Goal: Information Seeking & Learning: Learn about a topic

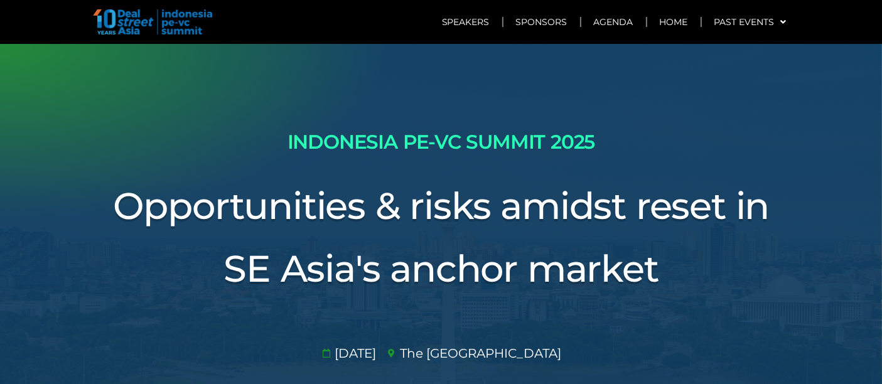
click at [549, 153] on h2 "INDONESIA PE-VC SUMMIT 2025" at bounding box center [441, 142] width 703 height 33
click at [549, 151] on h2 "INDONESIA PE-VC SUMMIT 2025" at bounding box center [441, 142] width 703 height 33
click at [546, 139] on h2 "INDONESIA PE-VC SUMMIT 2025" at bounding box center [441, 142] width 703 height 33
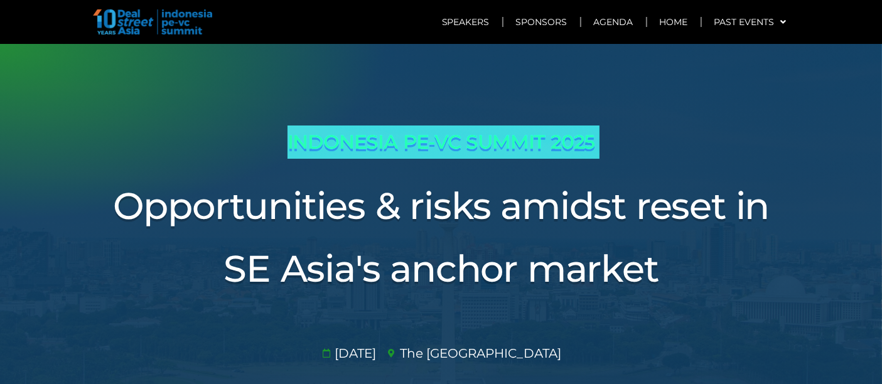
click at [546, 139] on h2 "INDONESIA PE-VC SUMMIT 2025" at bounding box center [441, 142] width 703 height 33
copy div "INDONESIA PE-VC SUMMIT 2025"
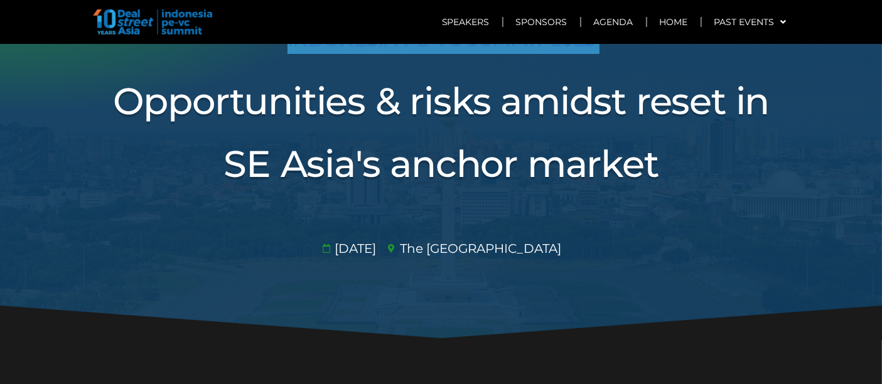
scroll to position [70, 0]
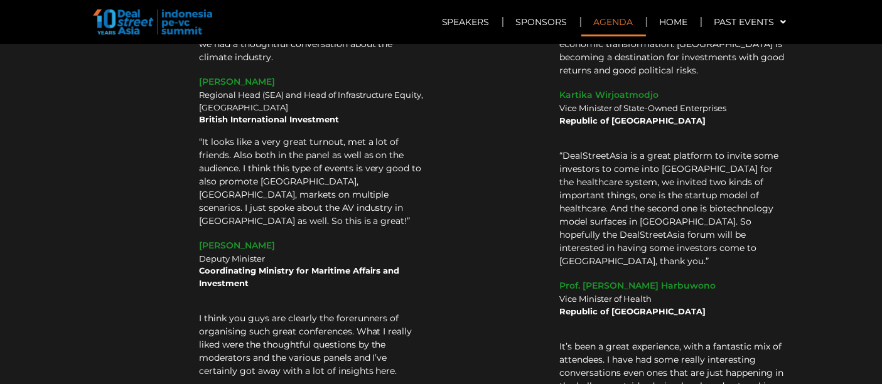
click at [608, 19] on link "Agenda" at bounding box center [614, 22] width 65 height 29
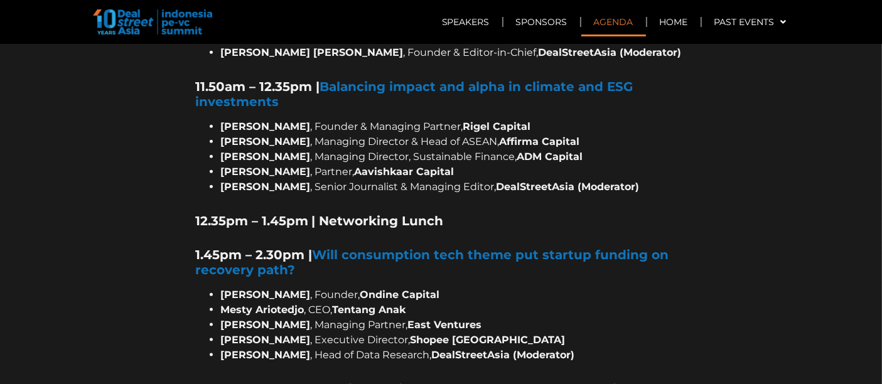
scroll to position [858, 0]
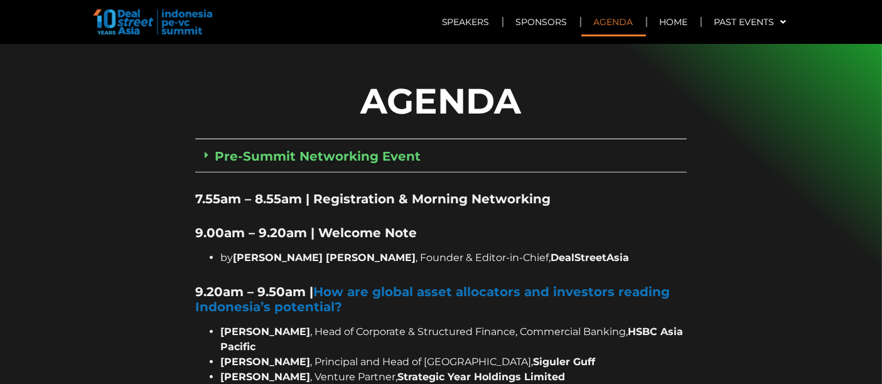
click at [524, 192] on strong "7.55am – 8.55am | Registration & Morning Networking" at bounding box center [372, 199] width 355 height 15
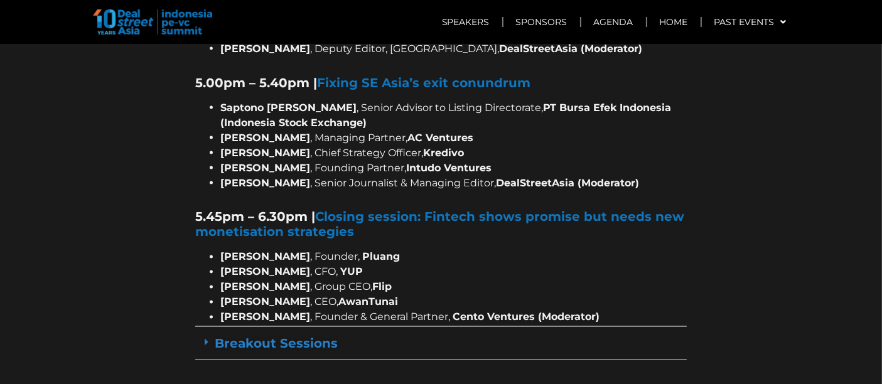
scroll to position [2324, 0]
